Goal: Task Accomplishment & Management: Use online tool/utility

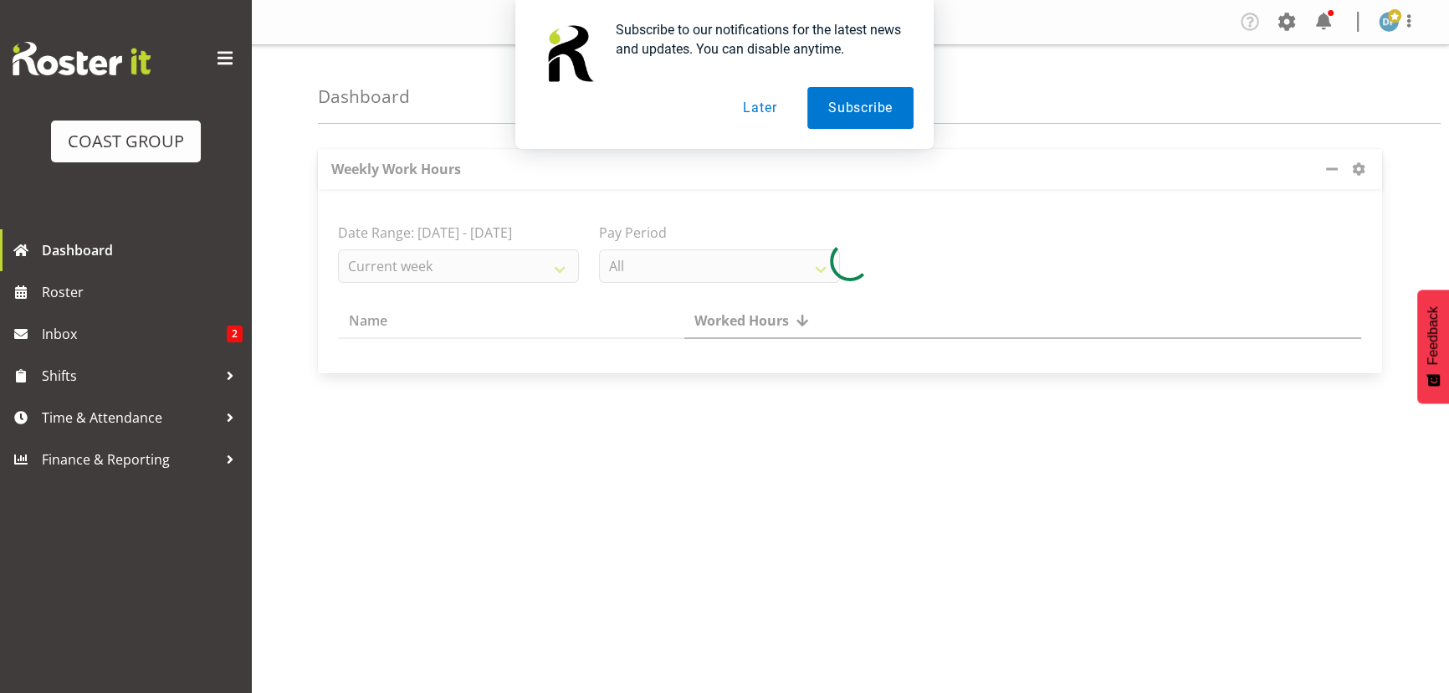
click at [757, 114] on button "Later" at bounding box center [759, 108] width 75 height 42
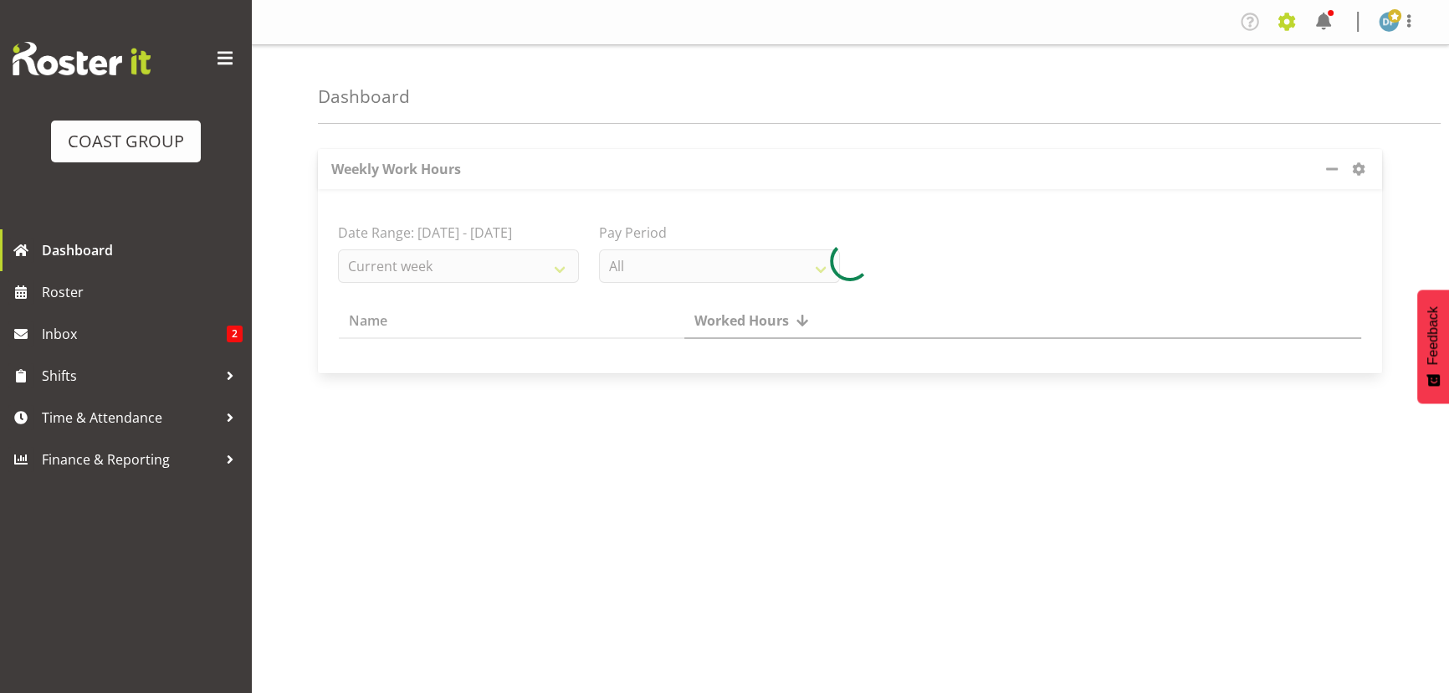
click at [1282, 17] on span at bounding box center [1286, 21] width 27 height 27
click at [1213, 82] on link "Jobs" at bounding box center [1219, 91] width 161 height 30
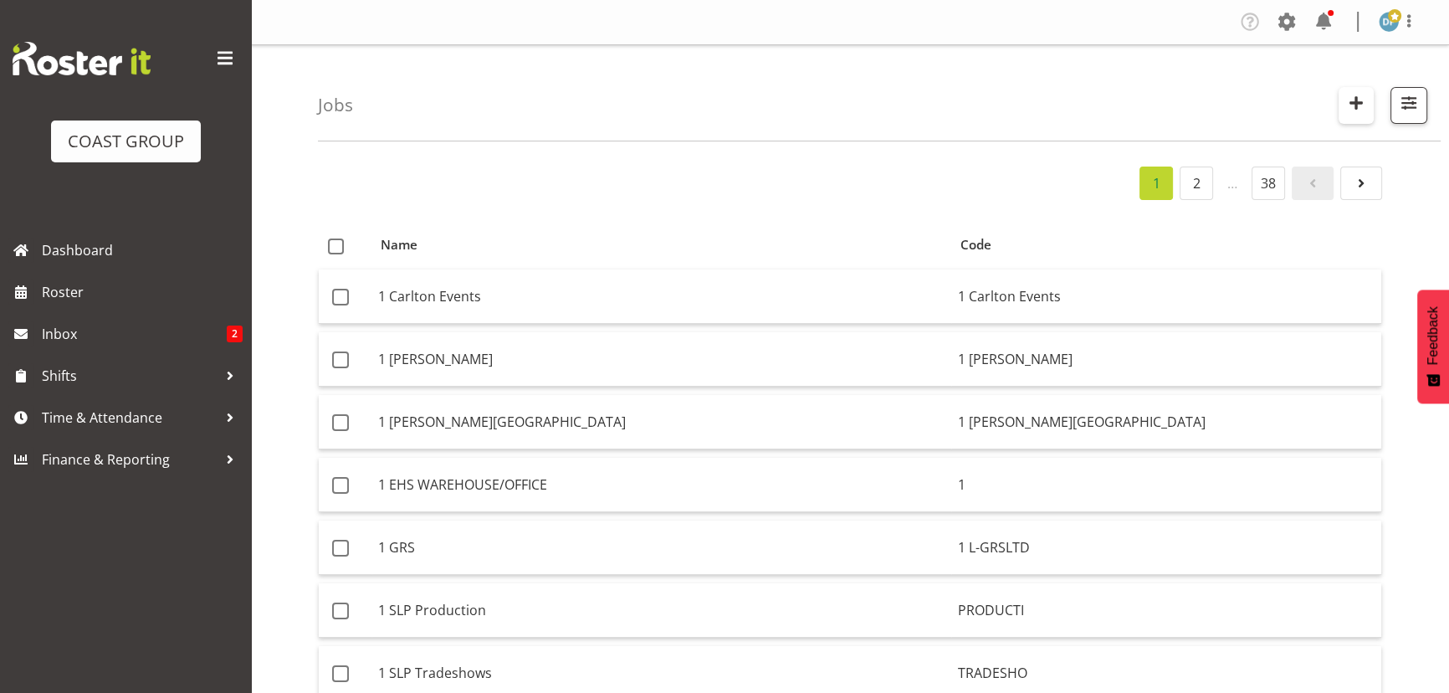
click at [1349, 100] on span "button" at bounding box center [1356, 103] width 22 height 22
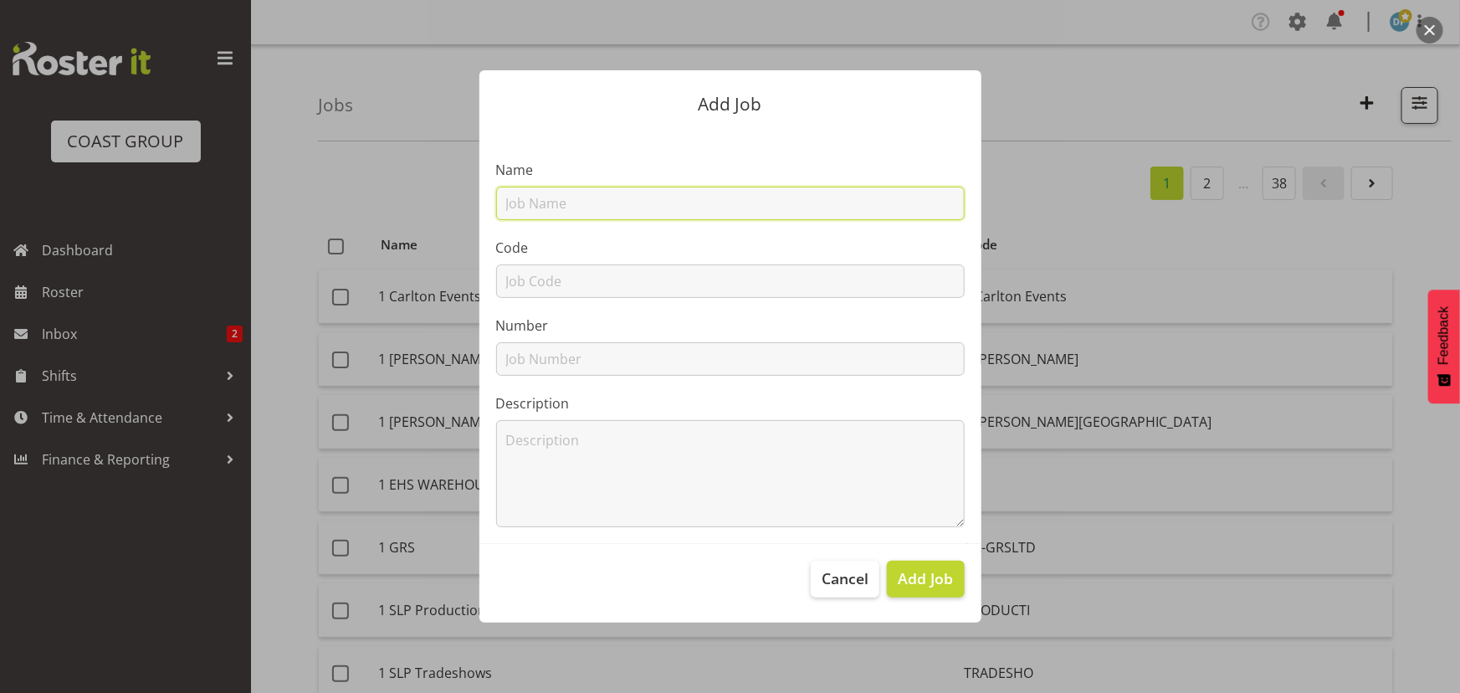
click at [770, 202] on input "text" at bounding box center [730, 203] width 468 height 33
type input "22510023 - Thermo [PERSON_NAME] @ AACB"
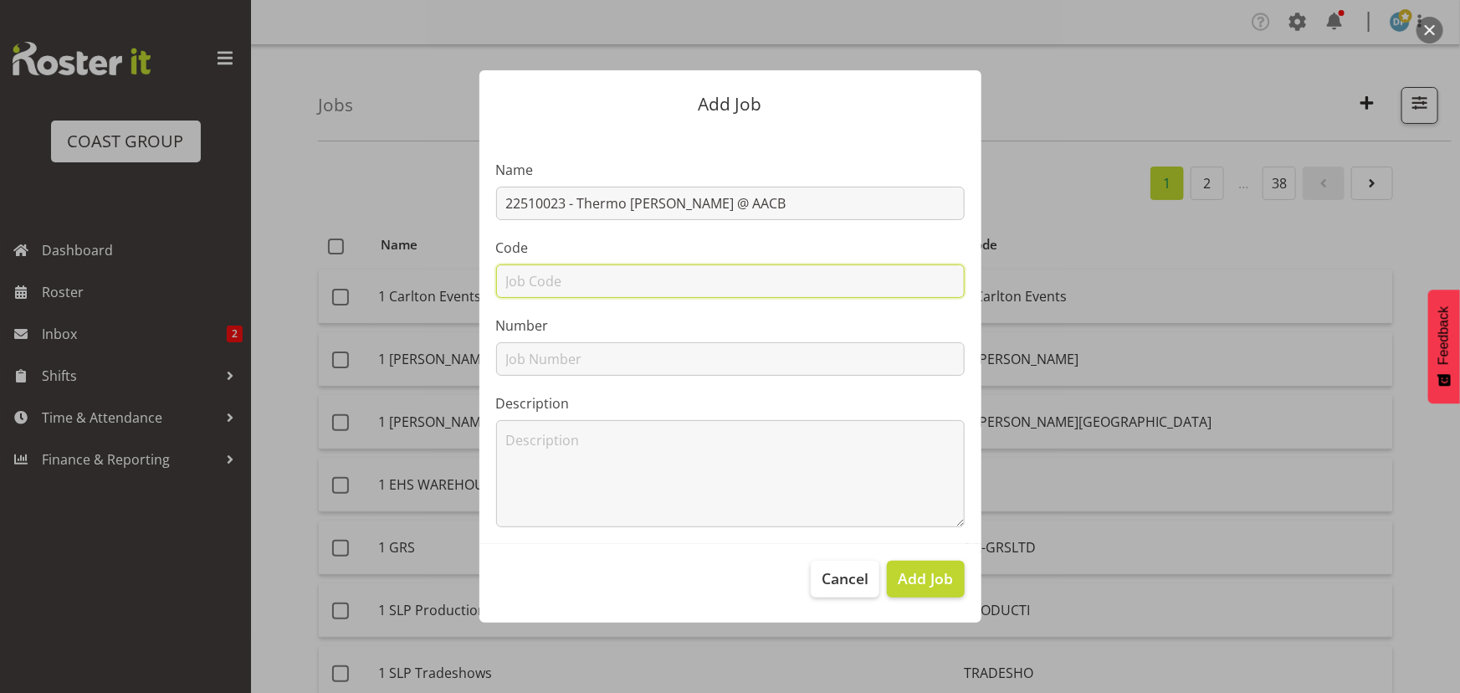
click at [735, 276] on input "text" at bounding box center [730, 280] width 468 height 33
type input "22510023"
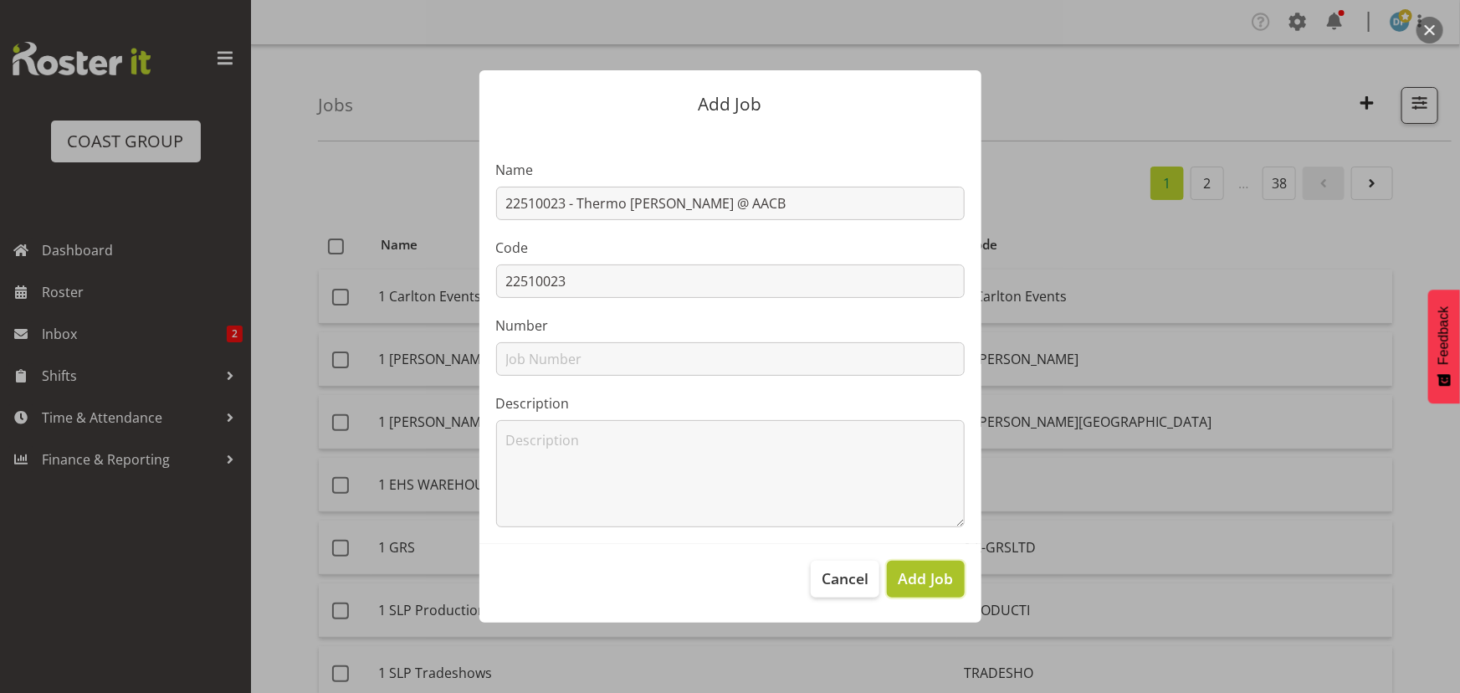
click at [919, 581] on span "Add Job" at bounding box center [925, 578] width 55 height 22
